Goal: Information Seeking & Learning: Learn about a topic

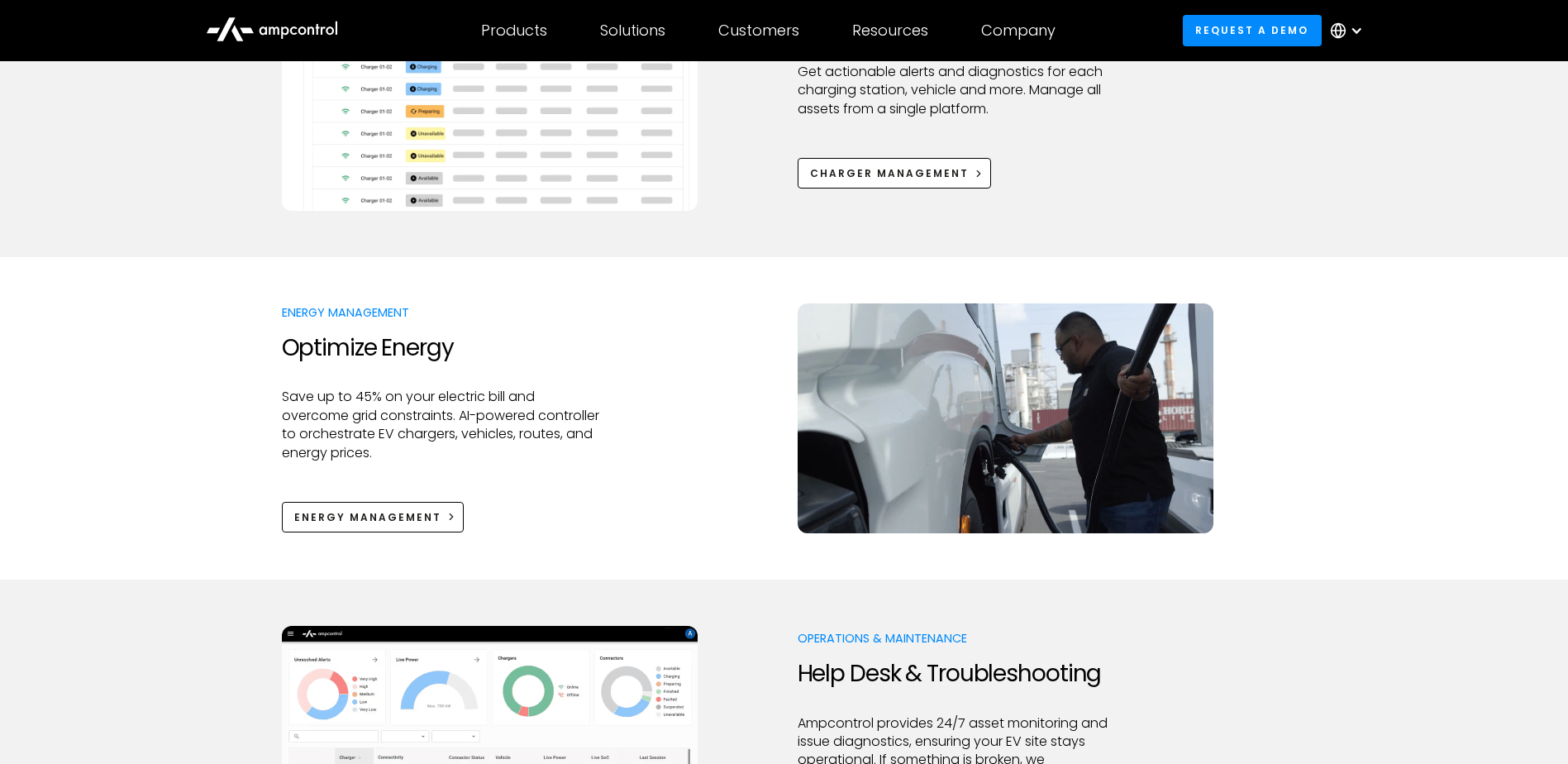
scroll to position [1240, 0]
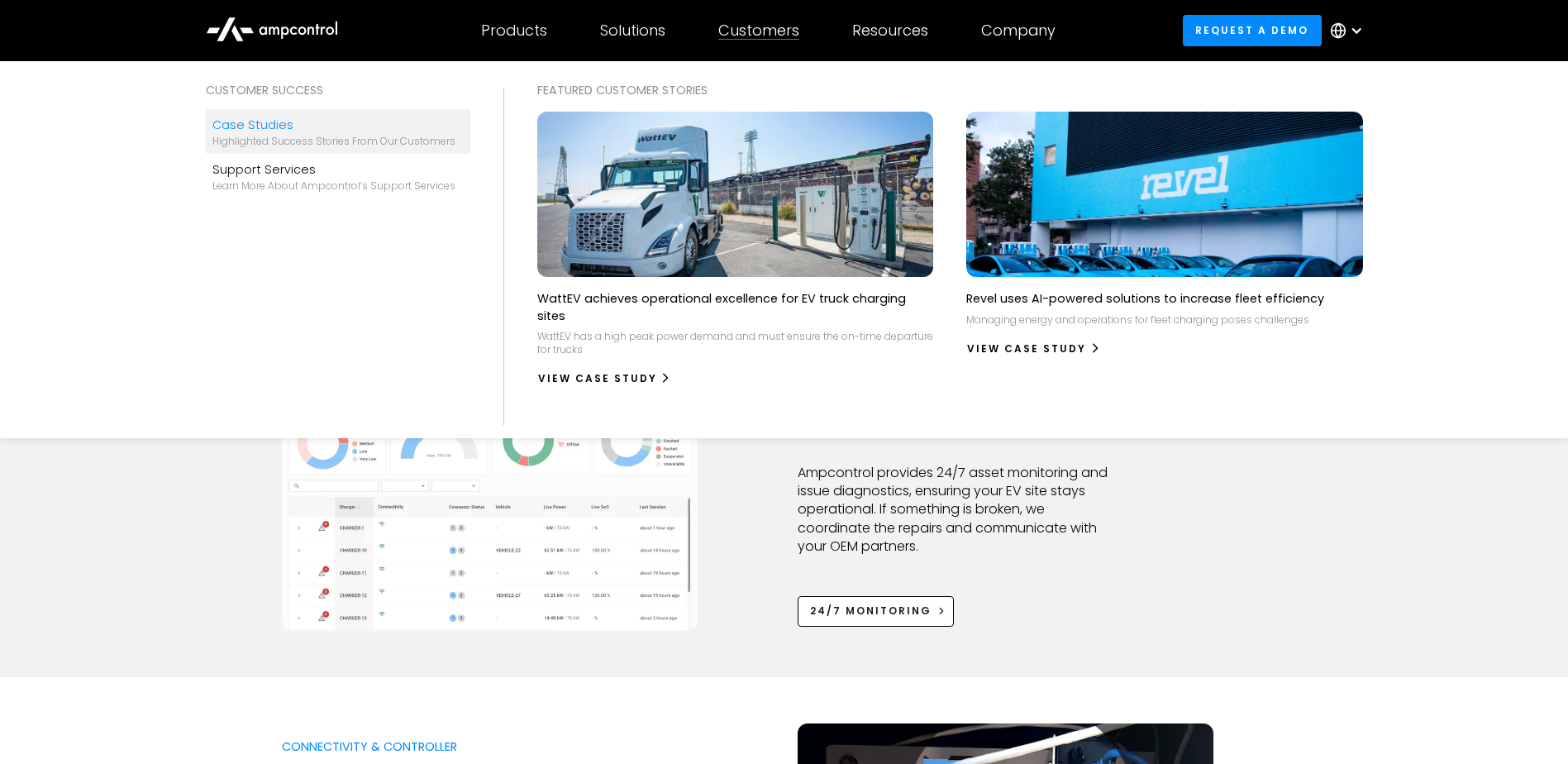
click at [239, 122] on div "Case Studies" at bounding box center [334, 125] width 243 height 19
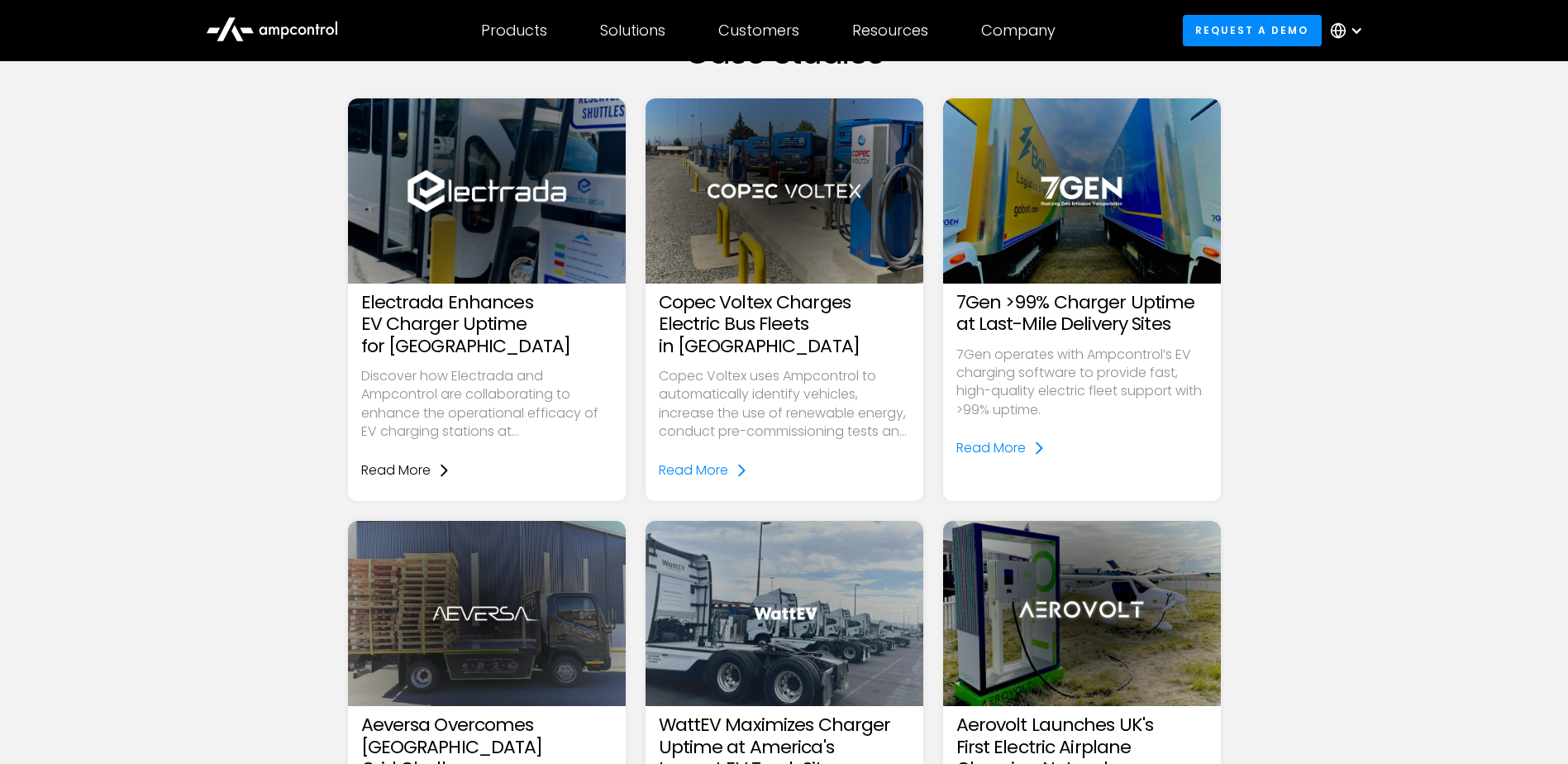
scroll to position [1488, 0]
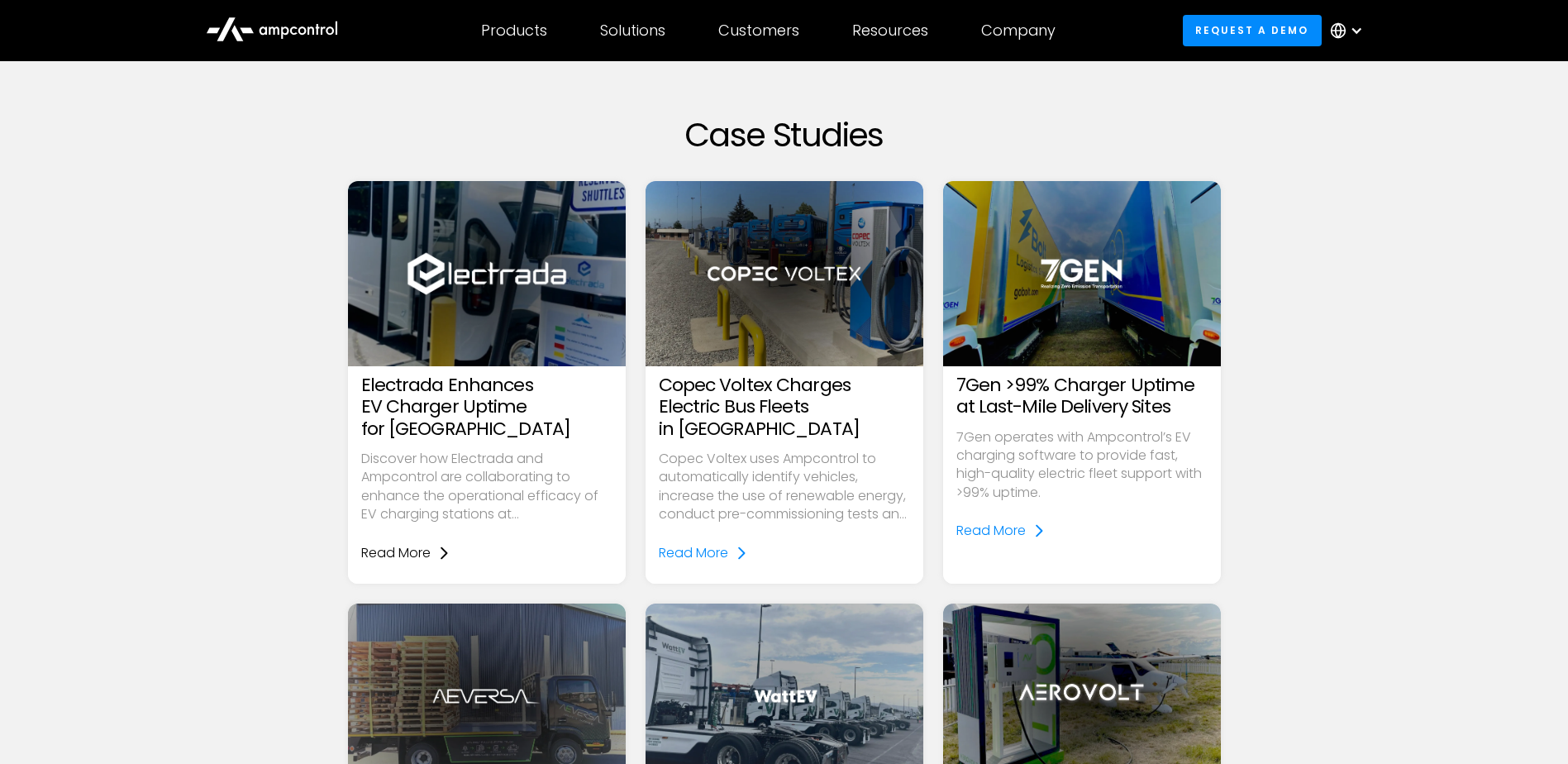
click at [403, 546] on div "Read More" at bounding box center [396, 554] width 69 height 19
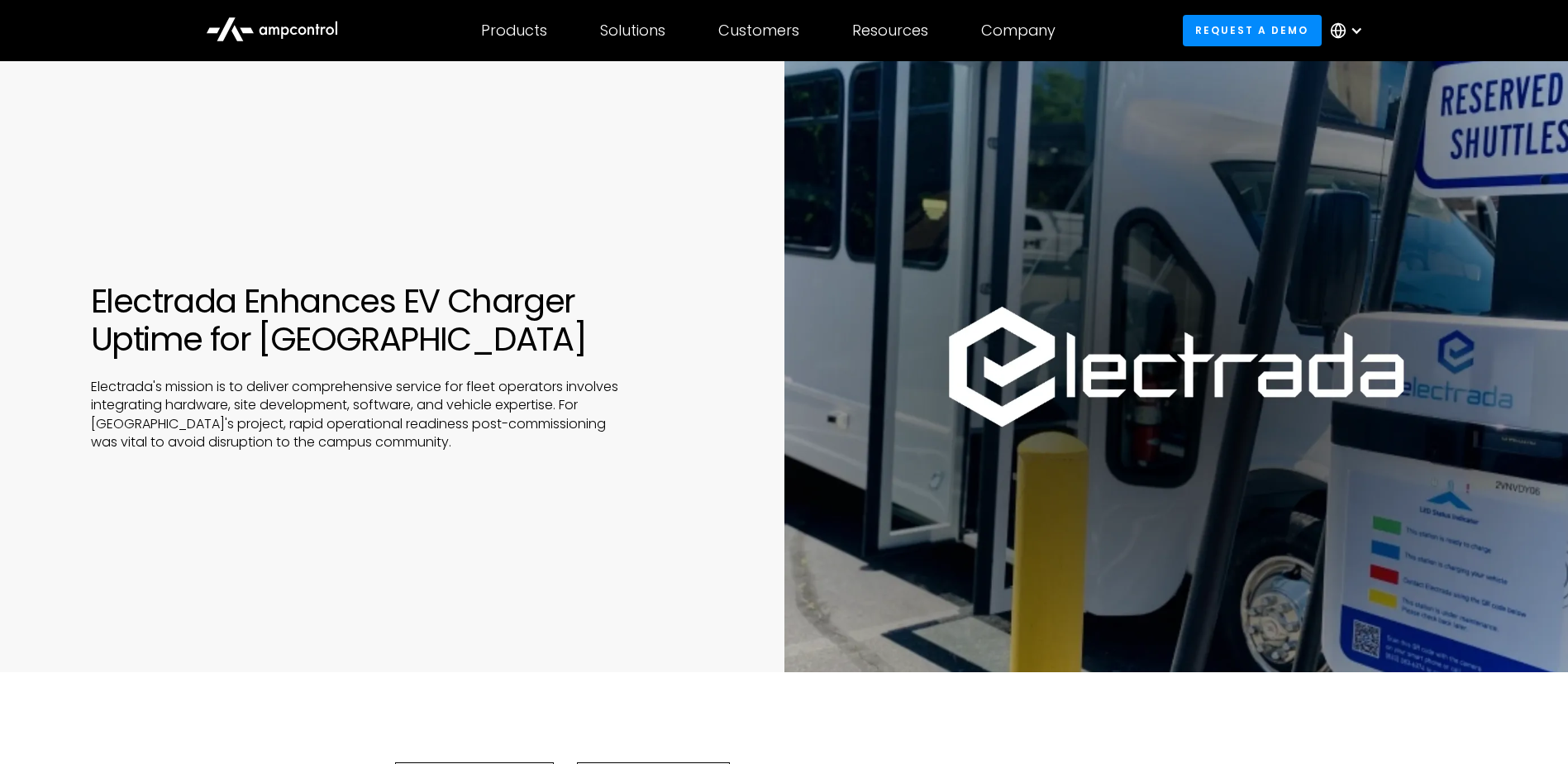
drag, startPoint x: 587, startPoint y: 435, endPoint x: 591, endPoint y: 444, distance: 9.8
click at [591, 444] on p "Electrada's mission is to deliver comprehensive service for fleet operators inv…" at bounding box center [355, 415] width 528 height 74
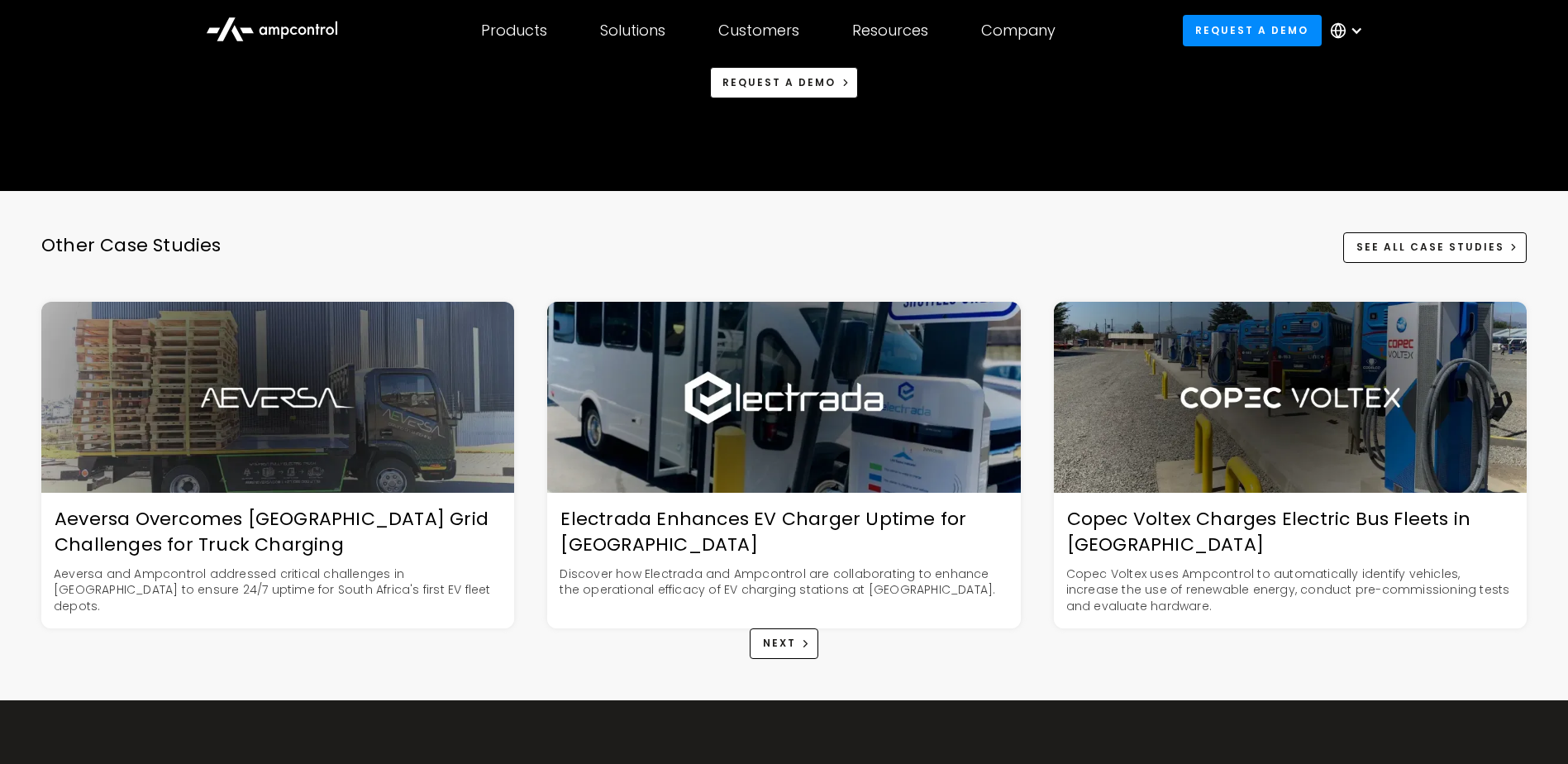
scroll to position [3969, 0]
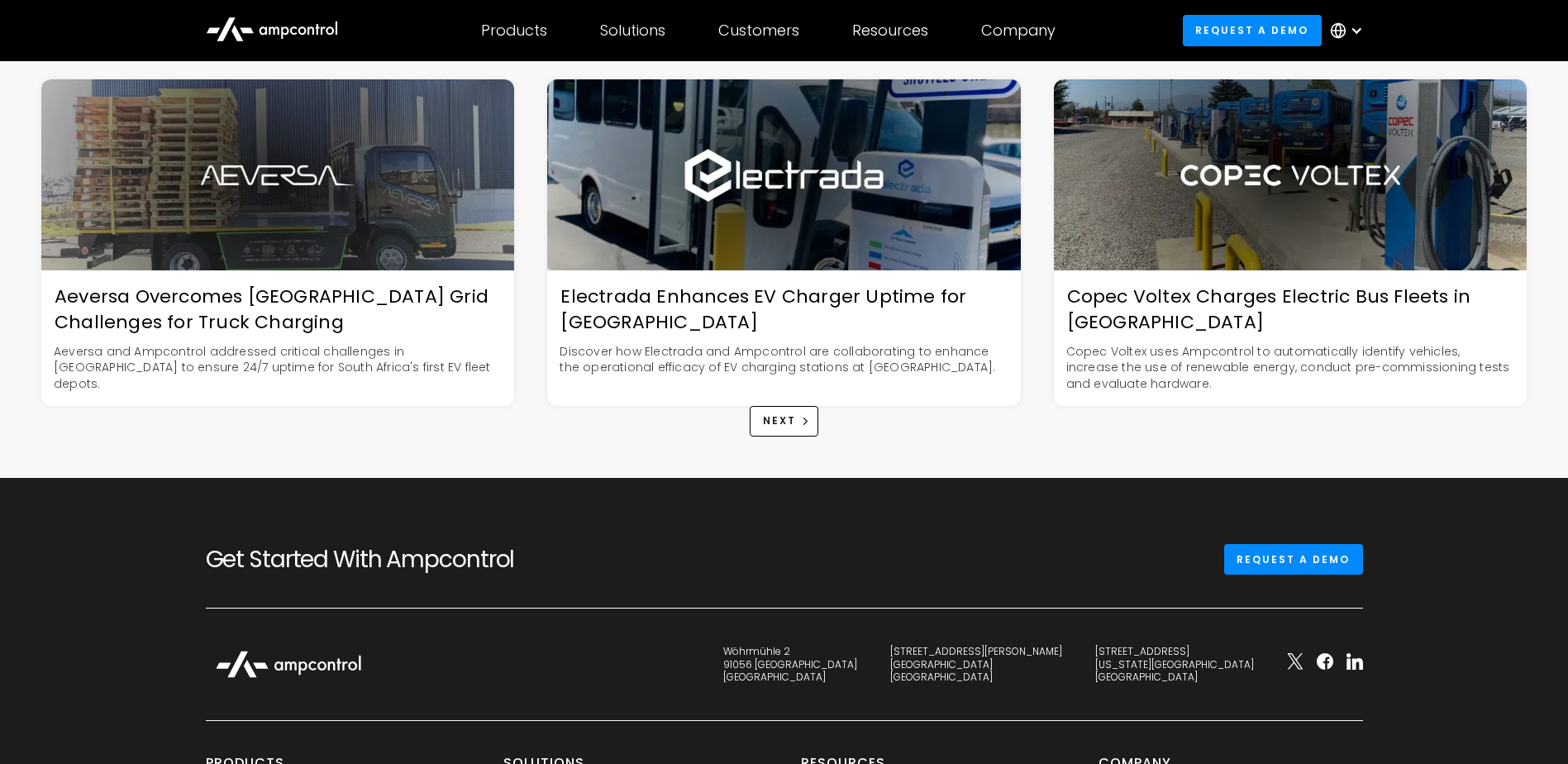
click at [792, 294] on div "Electrada Enhances EV Charger Uptime for Vanderbilt University" at bounding box center [783, 310] width 473 height 51
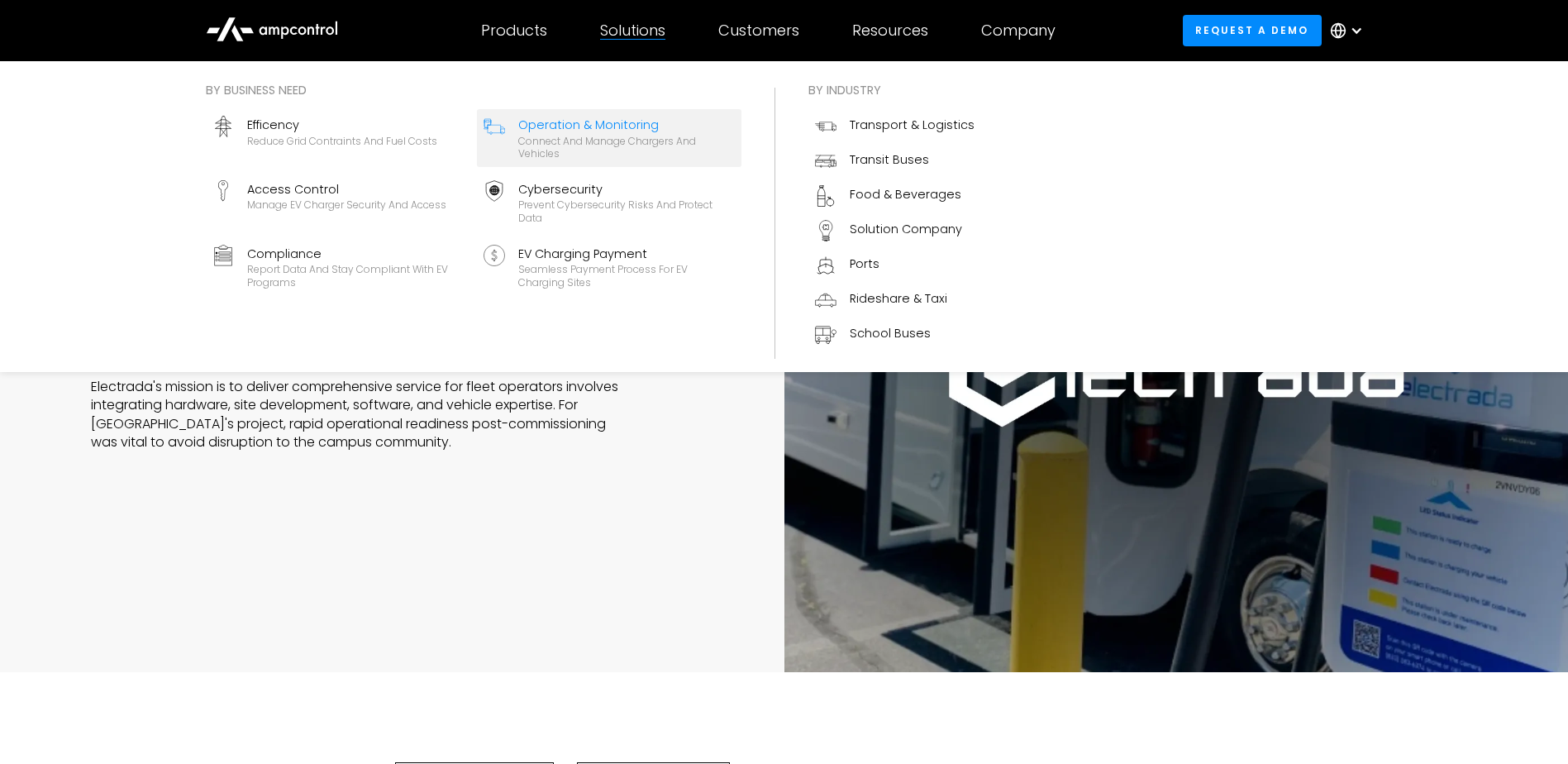
click at [579, 121] on div "Operation & Monitoring" at bounding box center [626, 125] width 217 height 19
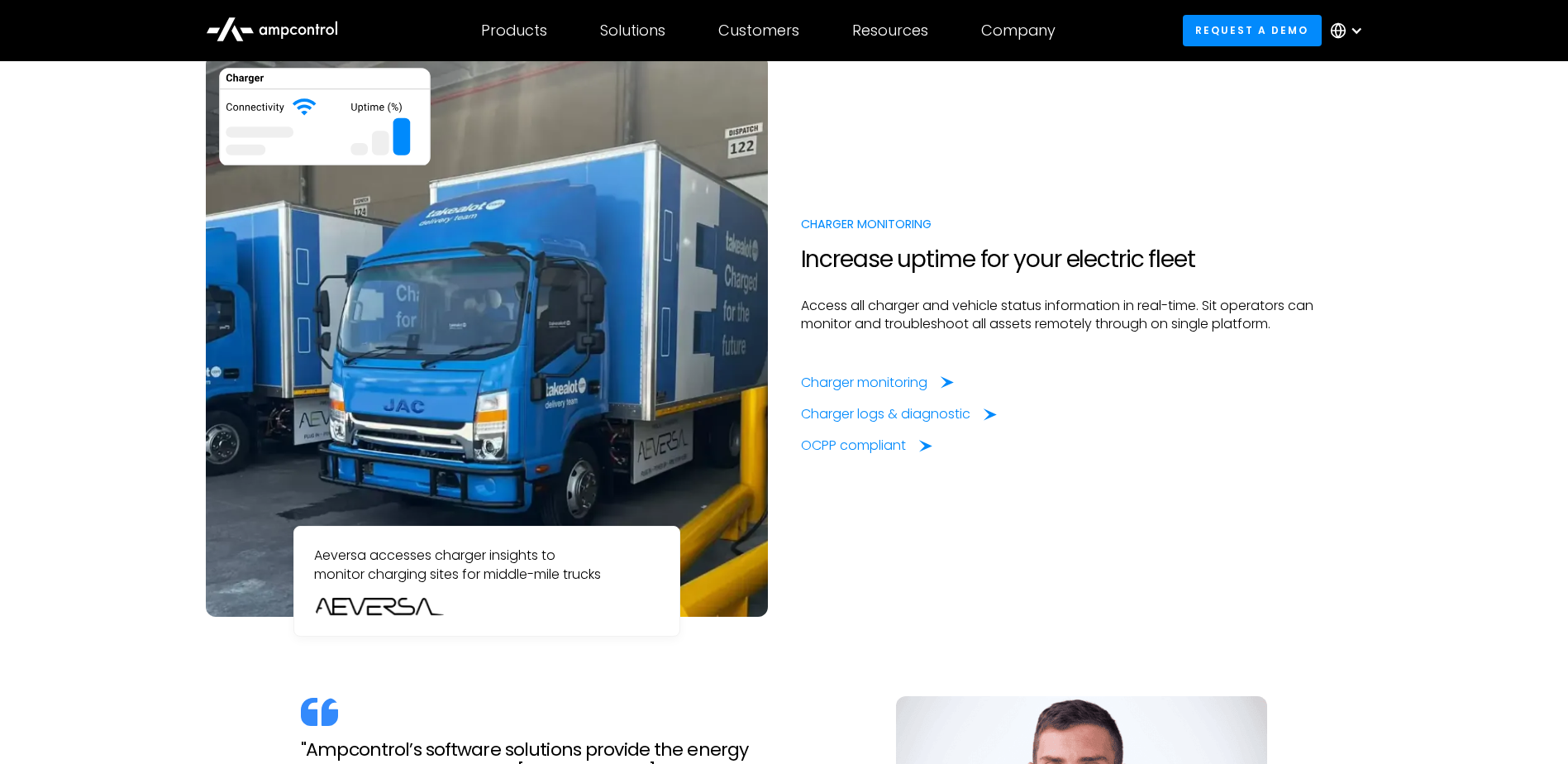
scroll to position [1240, 0]
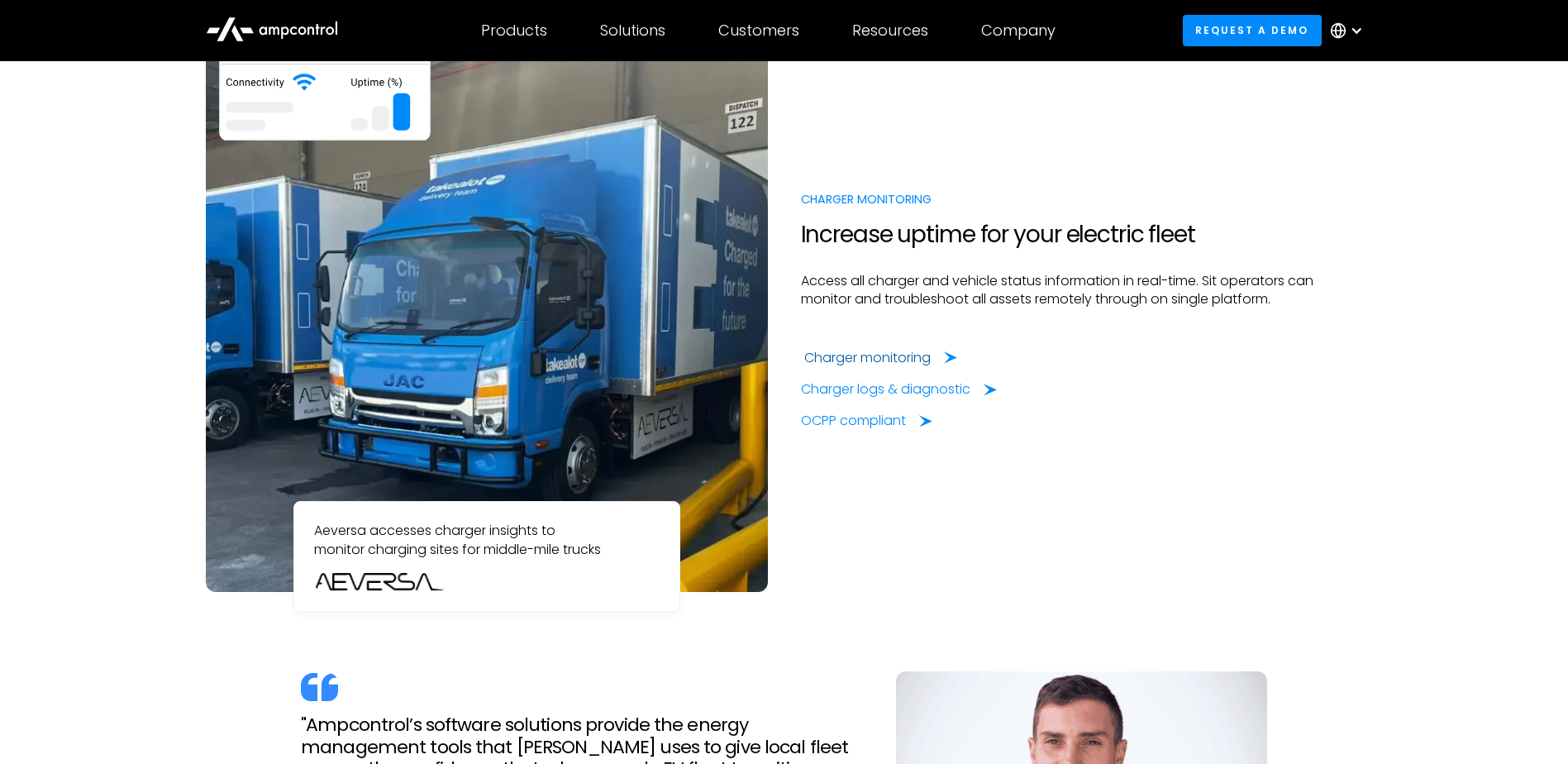
click at [887, 361] on div "Charger monitoring" at bounding box center [868, 358] width 127 height 19
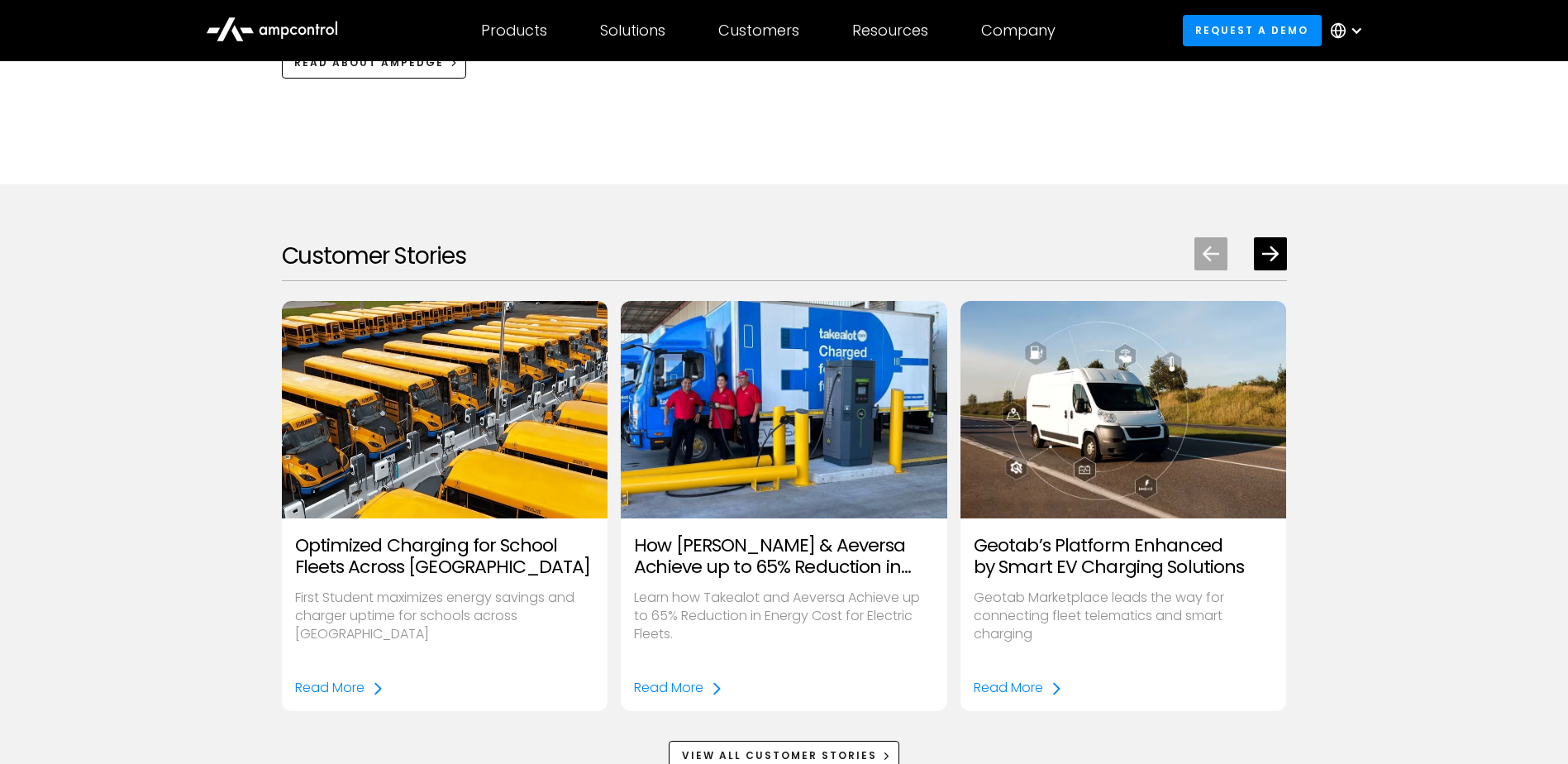
scroll to position [2067, 0]
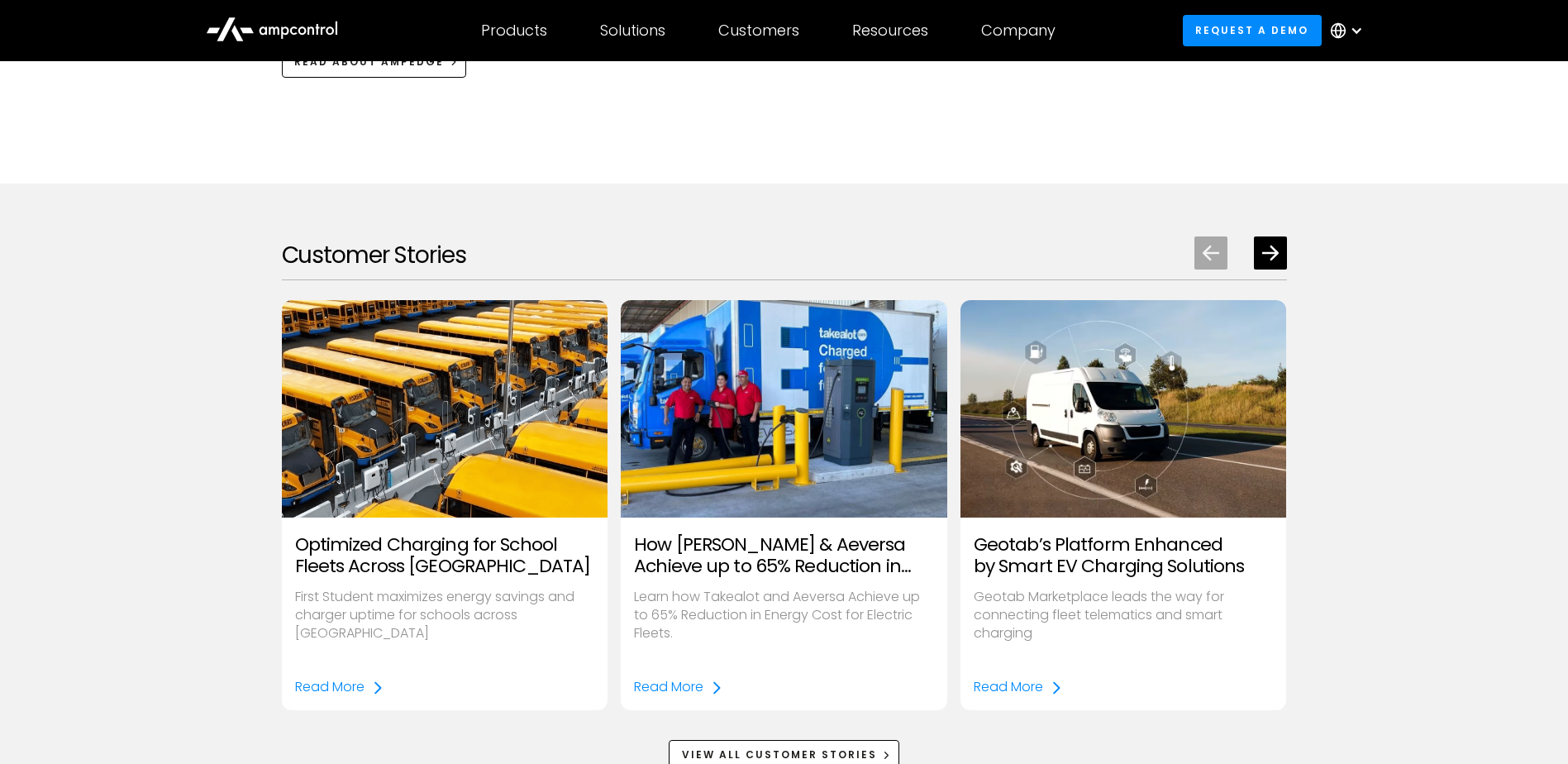
click at [409, 561] on h3 "Optimized Charging for School Fleets Across [GEOGRAPHIC_DATA]" at bounding box center [446, 556] width 300 height 44
click at [316, 678] on div "Read More" at bounding box center [330, 687] width 69 height 19
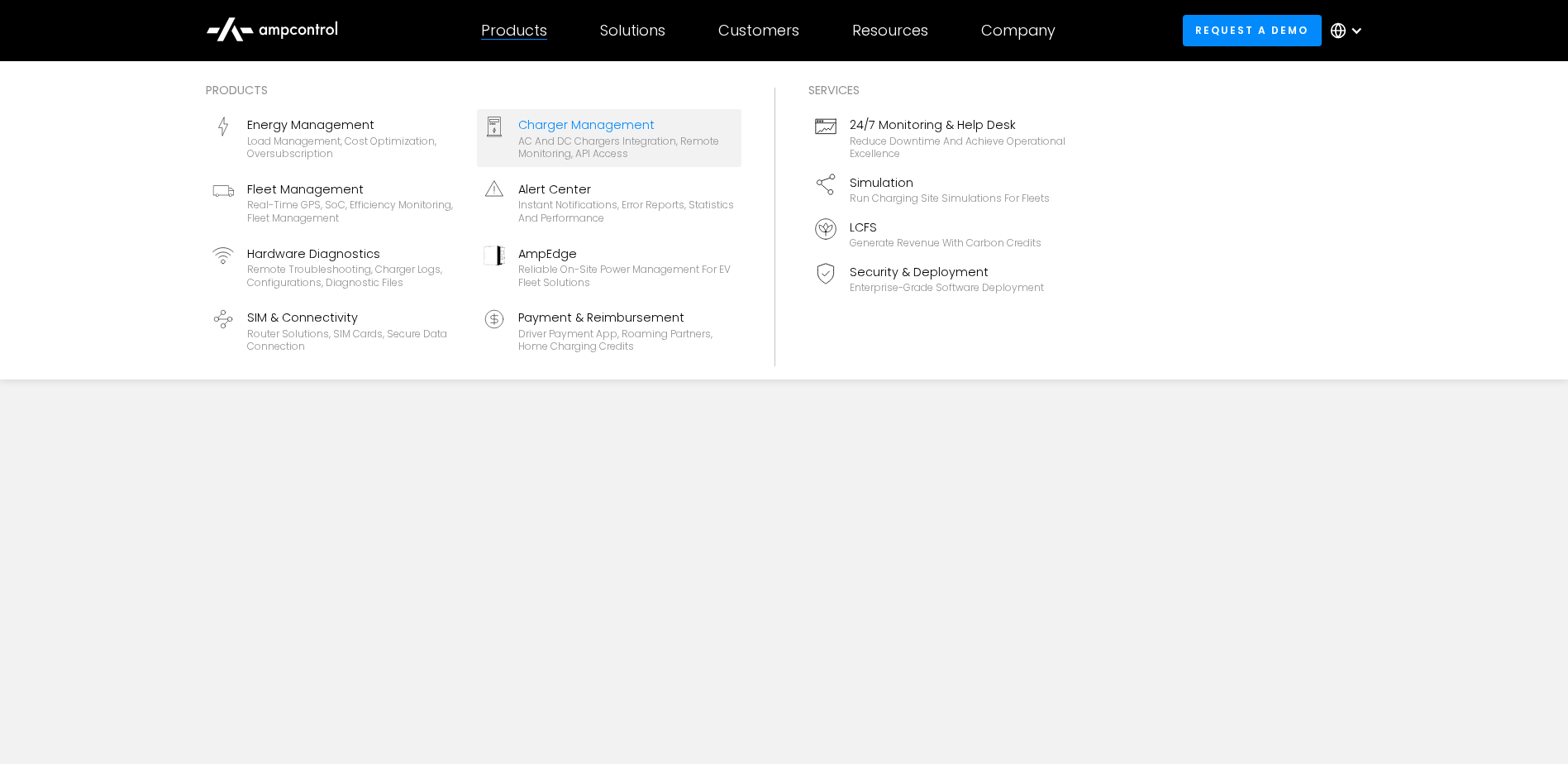
click at [526, 114] on link "Charger Management AC and DC chargers integration, remote monitoring, API access" at bounding box center [608, 138] width 264 height 58
